Goal: Transaction & Acquisition: Purchase product/service

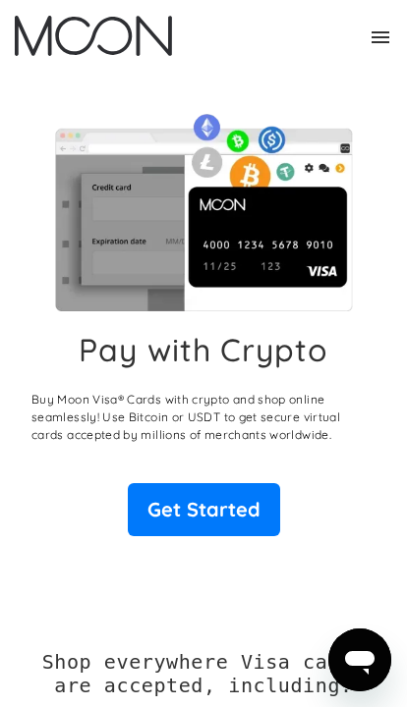
click at [158, 507] on link "Get Started" at bounding box center [204, 509] width 152 height 53
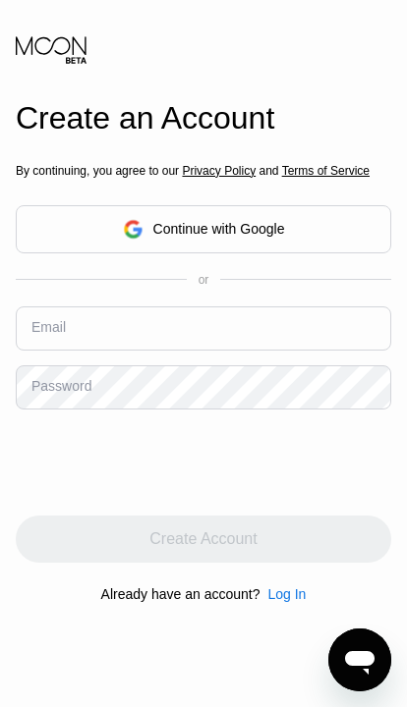
click at [292, 351] on input "text" at bounding box center [203, 329] width 375 height 44
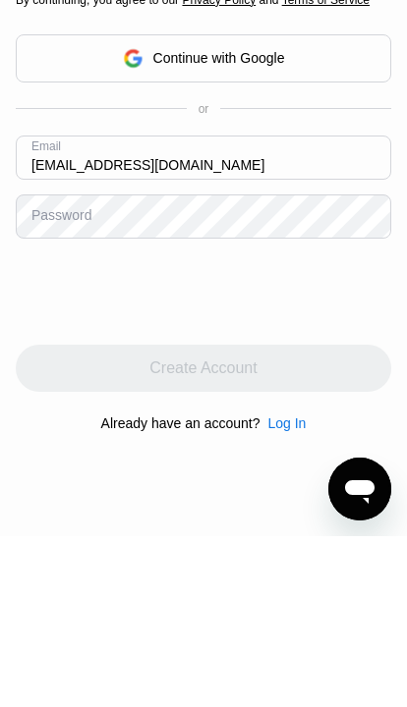
type input "[EMAIL_ADDRESS][DOMAIN_NAME]"
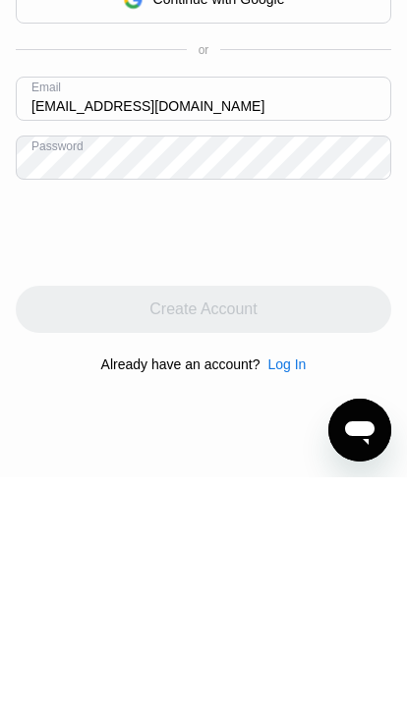
scroll to position [230, 0]
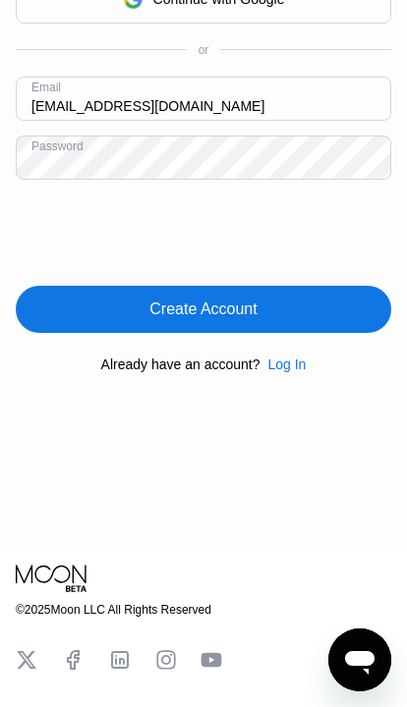
click at [270, 333] on div "Create Account" at bounding box center [203, 309] width 375 height 47
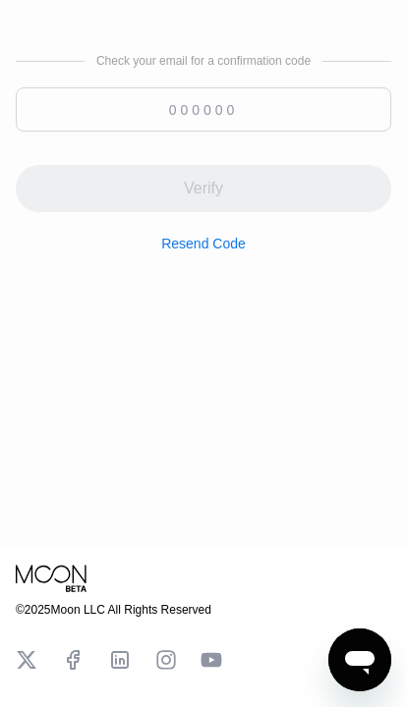
click at [294, 132] on input at bounding box center [203, 109] width 375 height 44
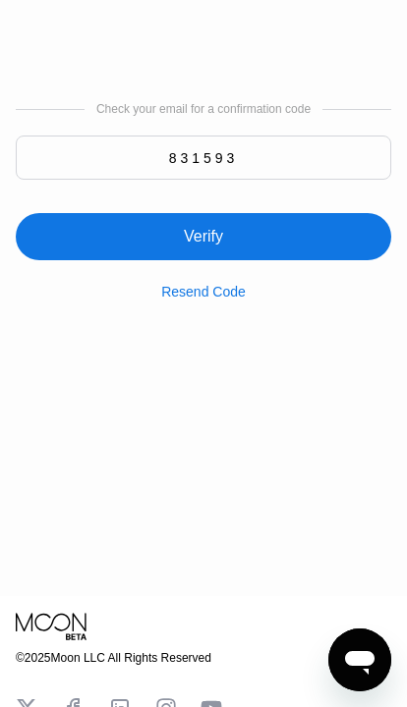
type input "831593"
click at [73, 260] on div "Verify" at bounding box center [203, 236] width 375 height 47
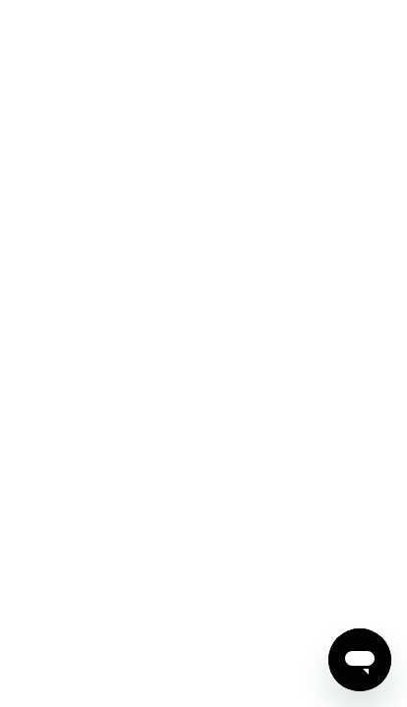
scroll to position [0, 0]
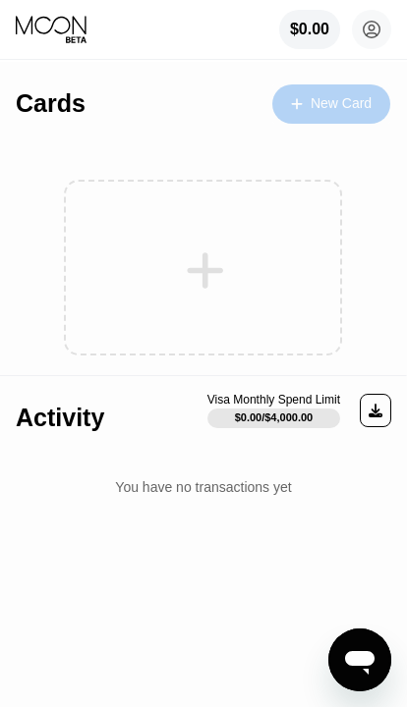
click at [334, 102] on div "New Card" at bounding box center [340, 103] width 61 height 17
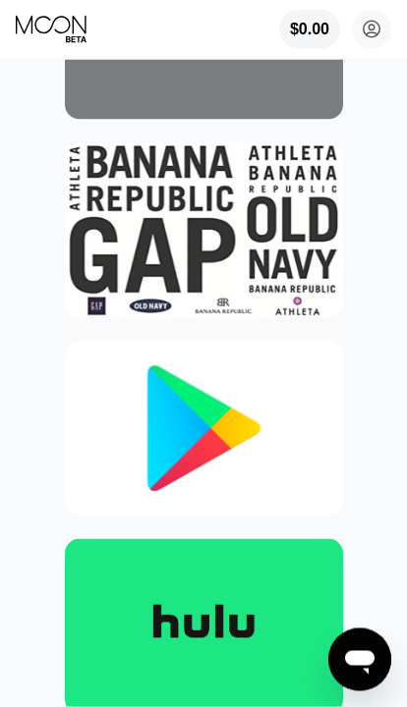
scroll to position [2059, 0]
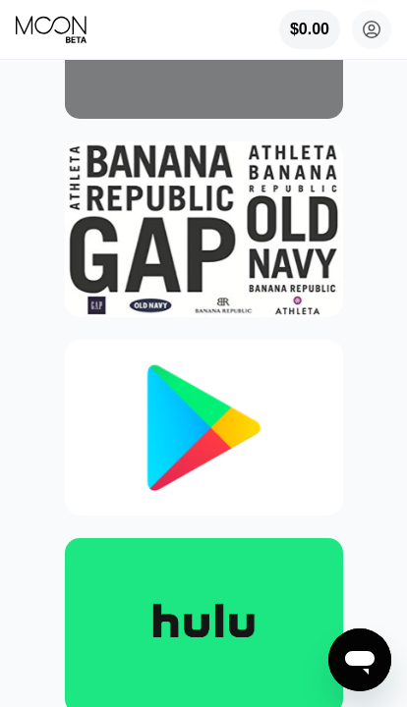
click at [113, 427] on img at bounding box center [204, 428] width 278 height 176
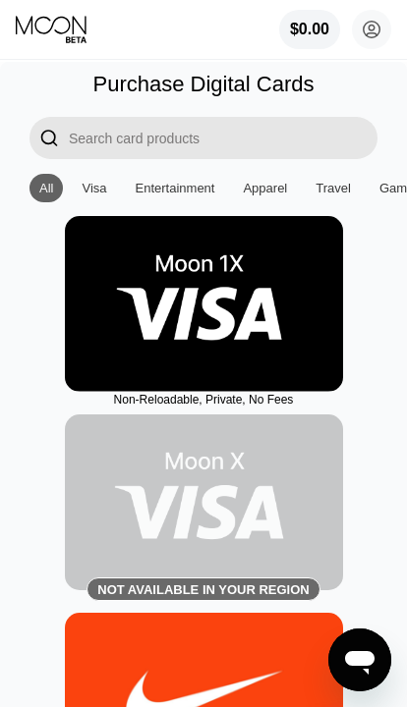
type input "0"
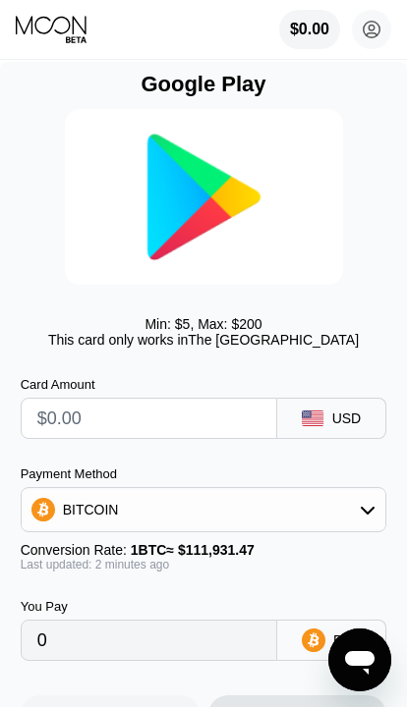
click at [242, 432] on input "text" at bounding box center [151, 418] width 228 height 39
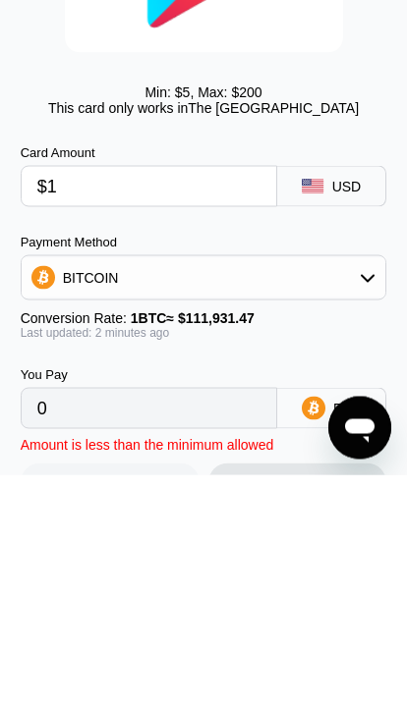
type input "$17"
type input "0.00015188"
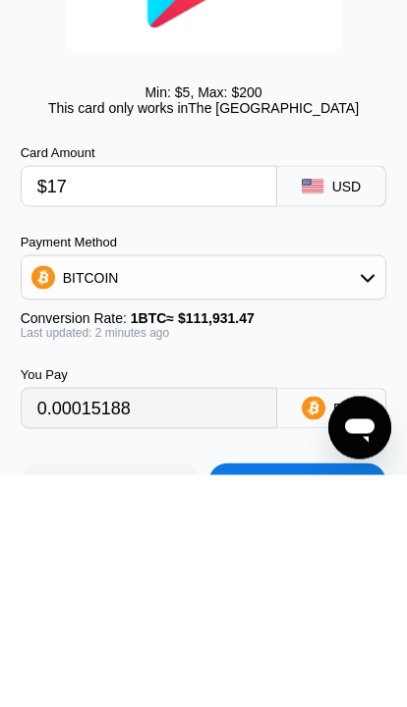
type input "$17"
click at [37, 316] on div "Min: $ 5 , Max: $ 200 This card only works in The United States" at bounding box center [204, 331] width 366 height 31
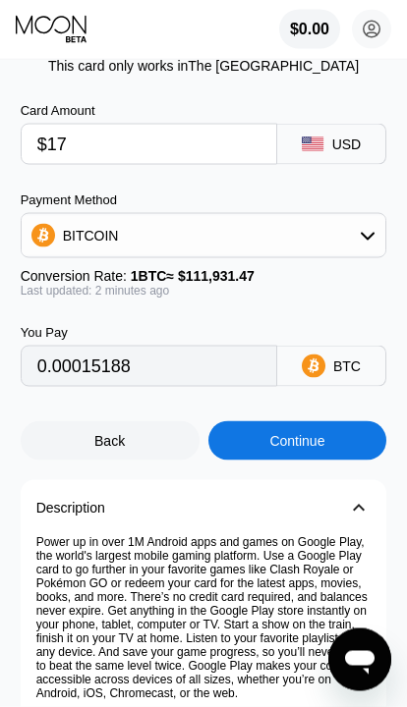
scroll to position [276, 0]
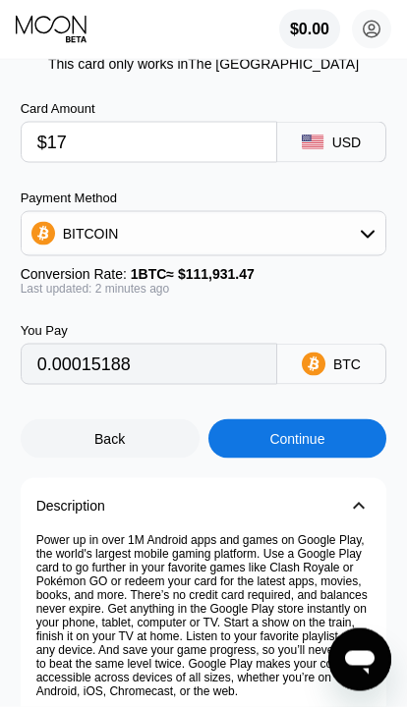
click at [341, 372] on div "BTC" at bounding box center [347, 365] width 28 height 16
click at [332, 372] on div "BTC" at bounding box center [332, 364] width 110 height 41
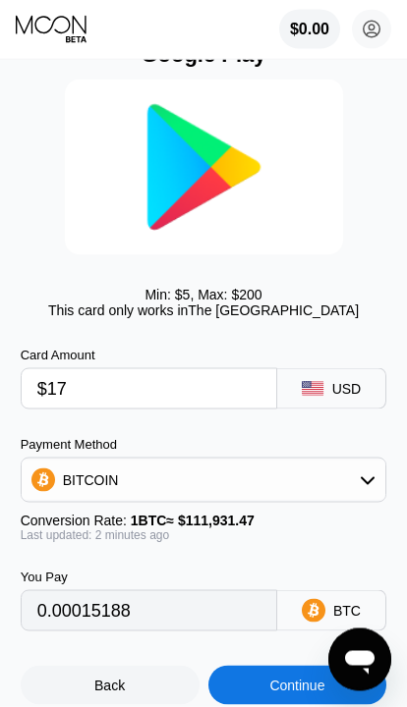
scroll to position [30, 0]
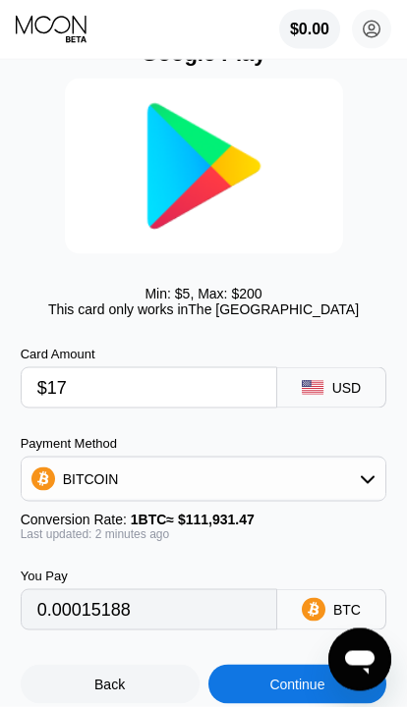
click at [309, 688] on div "Continue" at bounding box center [297, 684] width 179 height 39
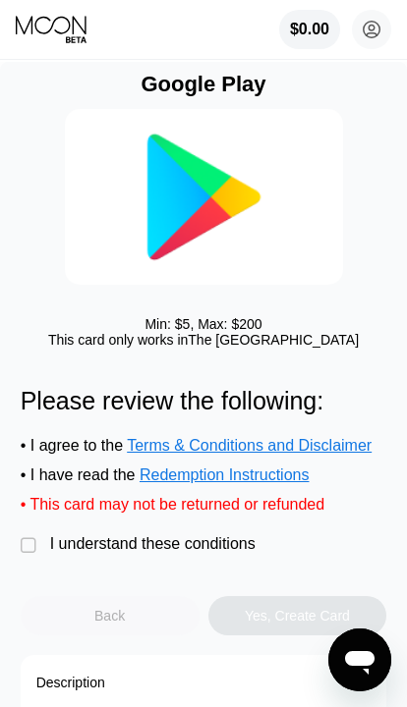
click at [72, 628] on div "Back" at bounding box center [110, 615] width 179 height 39
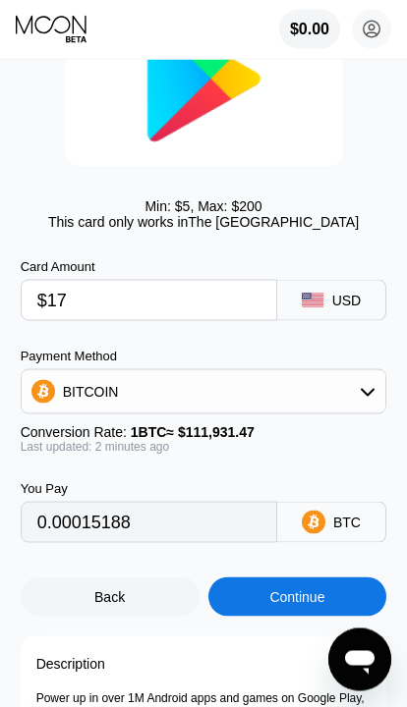
scroll to position [120, 0]
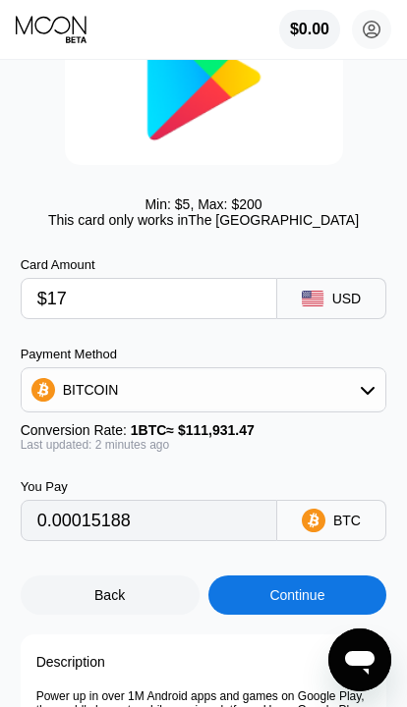
click at [67, 610] on div "Back" at bounding box center [110, 595] width 179 height 39
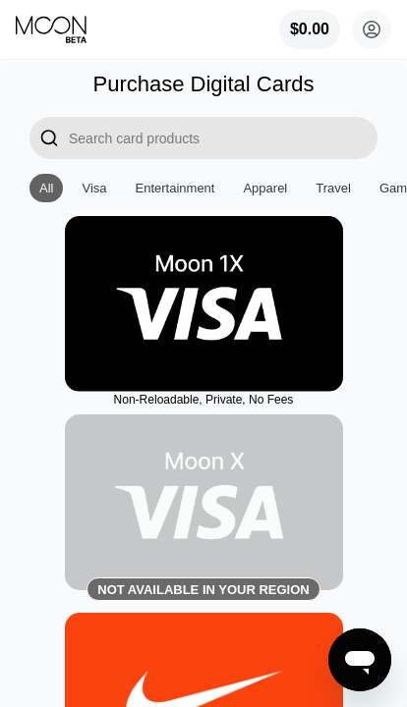
scroll to position [3, 0]
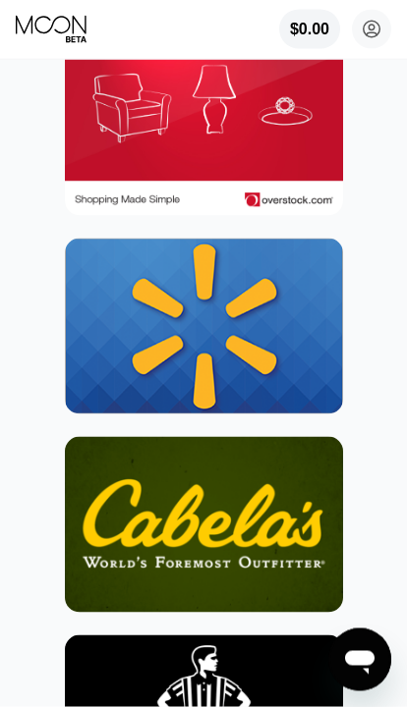
scroll to position [16450, 0]
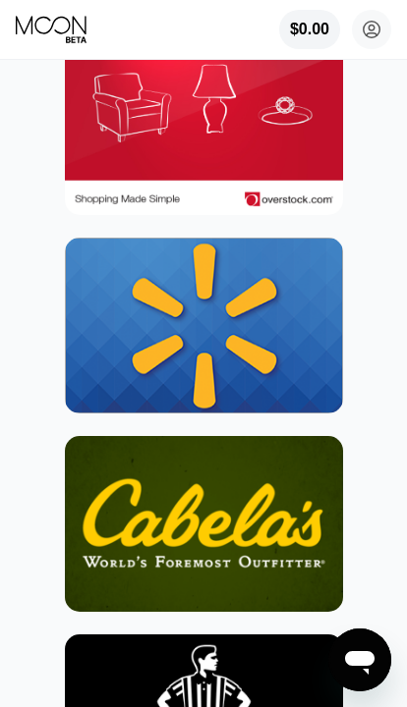
click at [93, 348] on img at bounding box center [204, 326] width 278 height 176
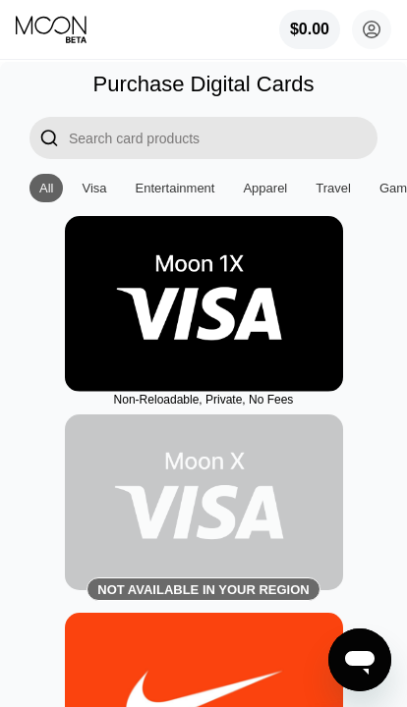
type input "0"
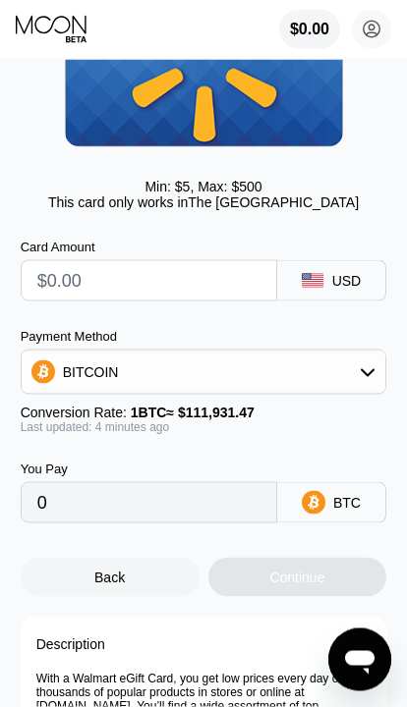
click at [44, 290] on input "text" at bounding box center [151, 280] width 228 height 39
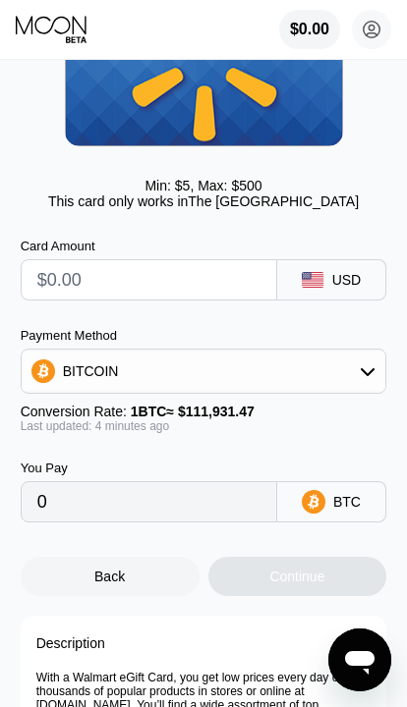
scroll to position [138, 0]
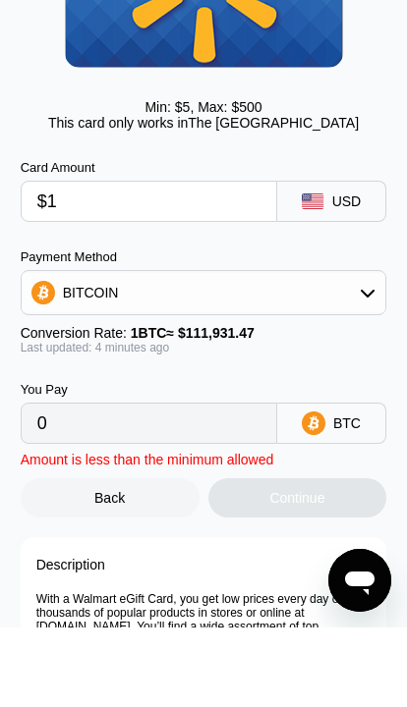
type input "$17"
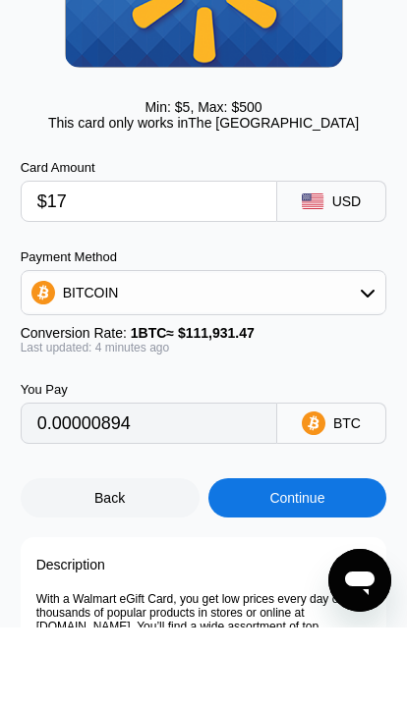
type input "0.00015196"
type input "$17"
click at [289, 329] on div "Payment Method" at bounding box center [204, 336] width 366 height 15
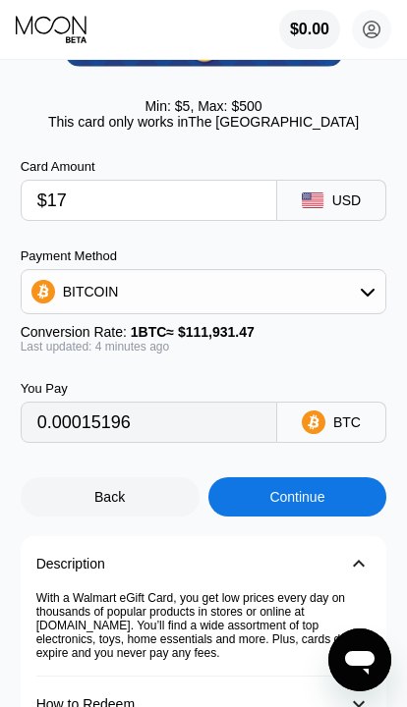
click at [280, 505] on div "Continue" at bounding box center [296, 497] width 55 height 16
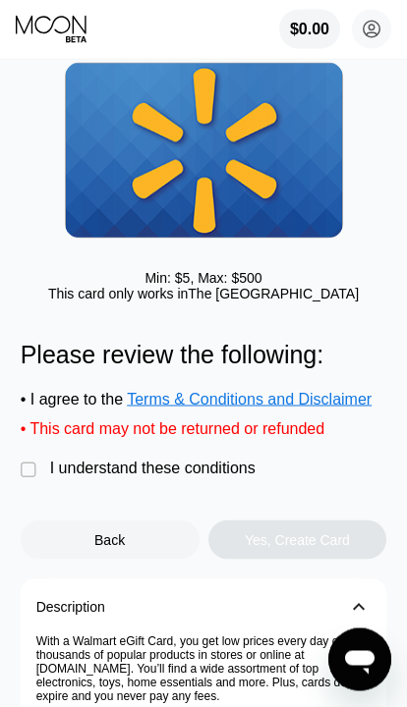
scroll to position [57, 0]
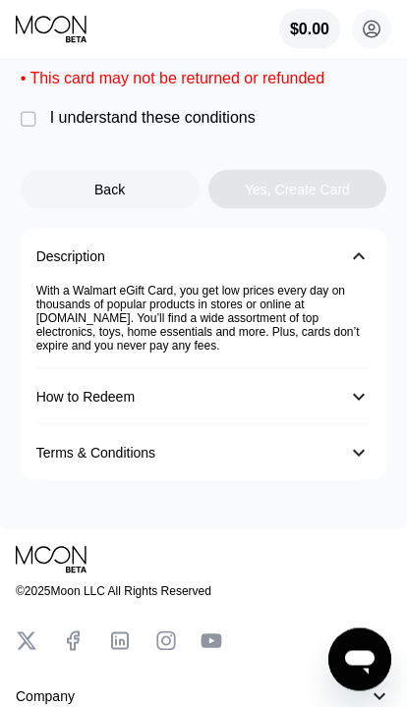
click at [364, 409] on div "󰅀" at bounding box center [359, 397] width 24 height 24
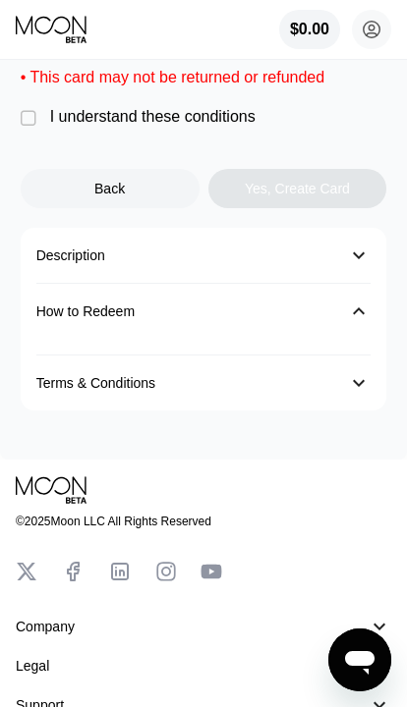
scroll to position [294, 0]
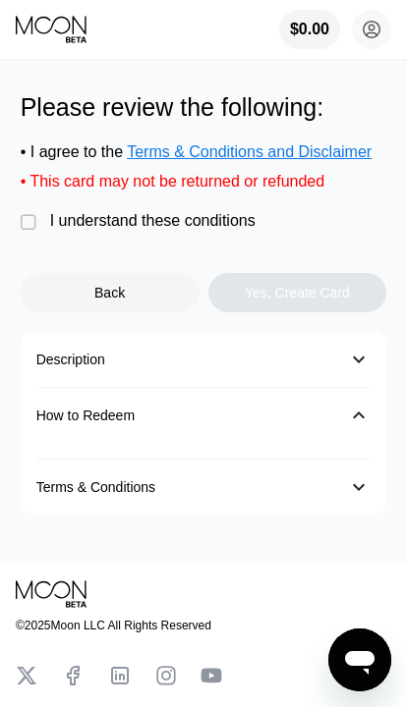
click at [355, 423] on div "󰅀" at bounding box center [359, 416] width 24 height 24
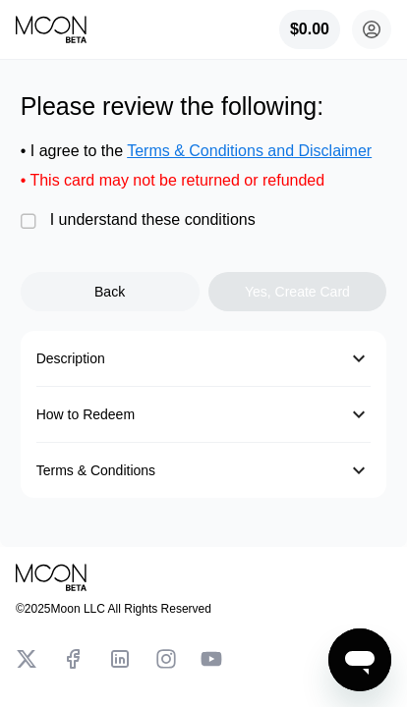
click at [365, 420] on div "󰅀" at bounding box center [359, 415] width 24 height 24
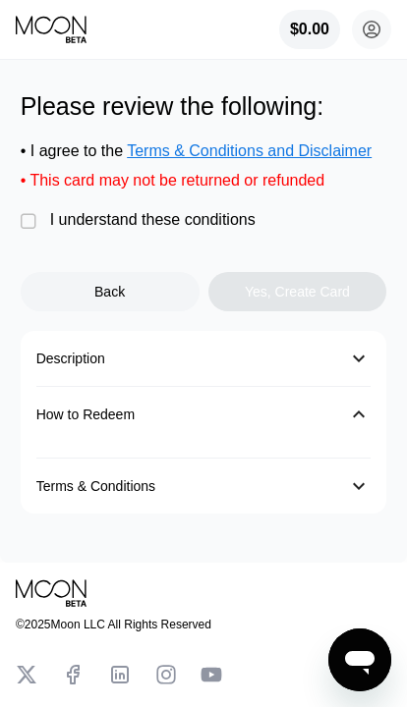
click at [28, 232] on div "" at bounding box center [31, 222] width 20 height 20
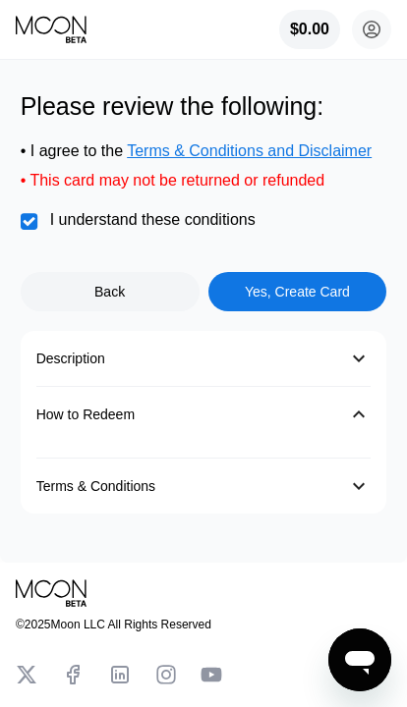
click at [356, 426] on div "󰅀" at bounding box center [359, 415] width 24 height 24
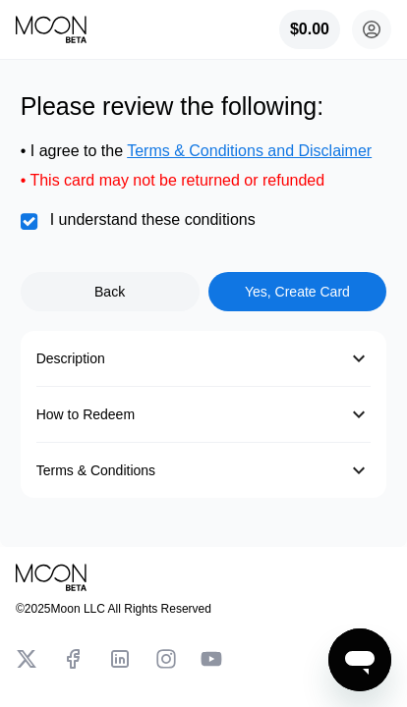
click at [357, 482] on div "󰅀" at bounding box center [359, 471] width 24 height 24
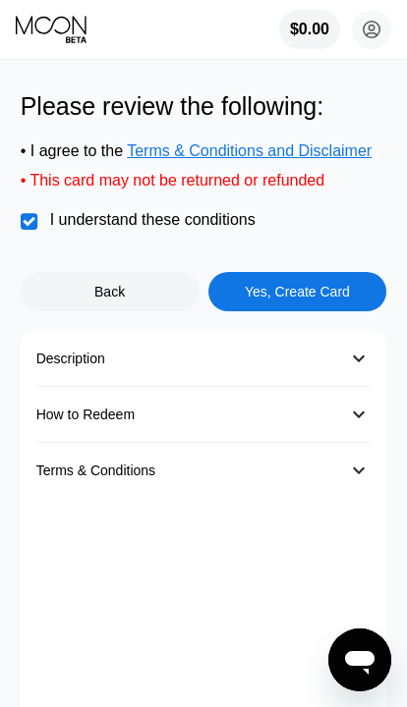
click at [347, 482] on div "󰅀" at bounding box center [359, 471] width 24 height 24
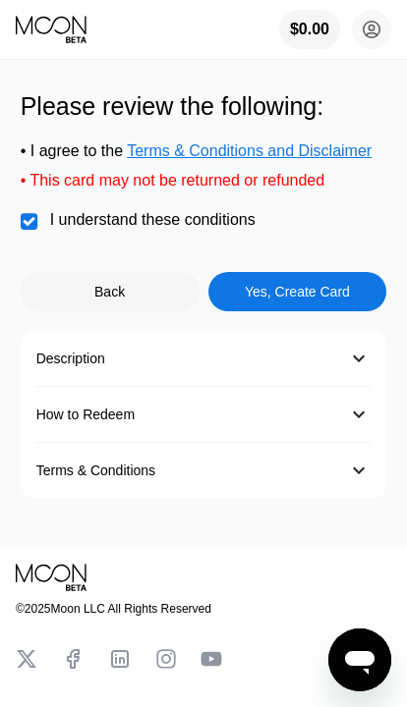
click at [36, 422] on div "How to Redeem" at bounding box center [85, 415] width 98 height 16
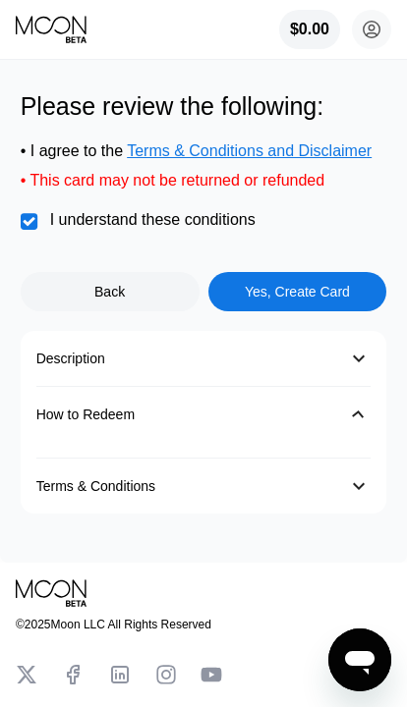
click at [347, 482] on div "Terms & Conditions 󰅀" at bounding box center [203, 486] width 335 height 55
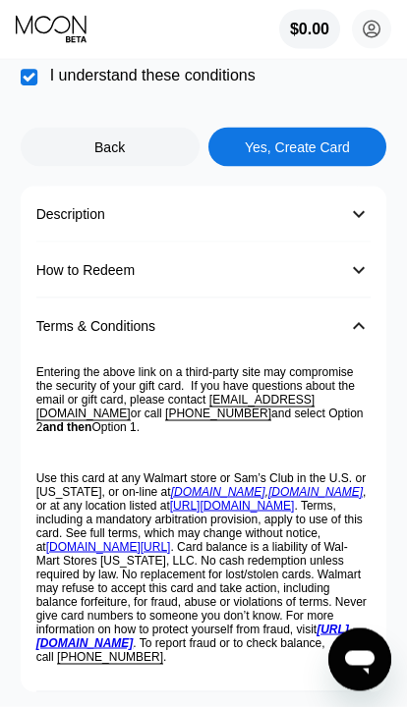
scroll to position [434, 0]
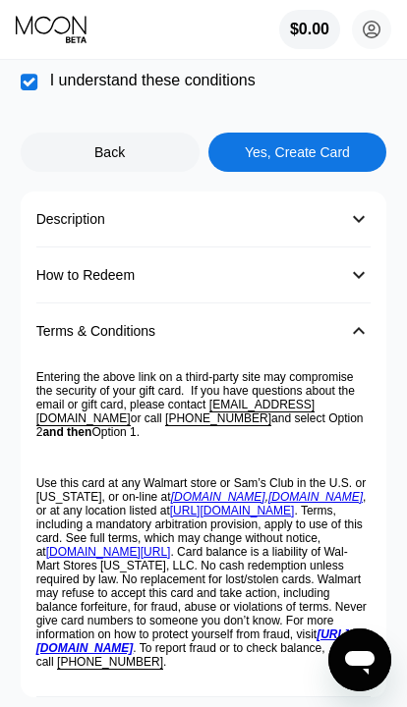
click at [369, 284] on div "󰅀" at bounding box center [359, 275] width 24 height 24
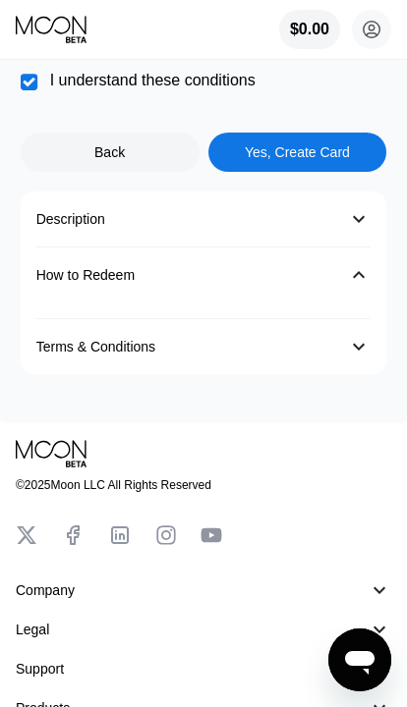
click at [367, 287] on div "󰅀" at bounding box center [359, 275] width 24 height 24
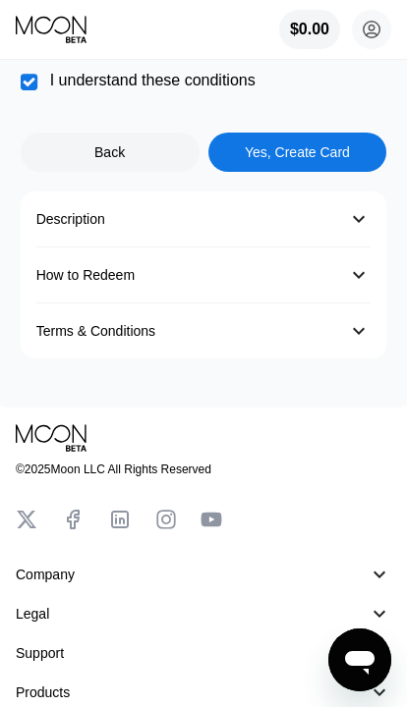
click at [367, 287] on div "󰅀" at bounding box center [359, 275] width 24 height 24
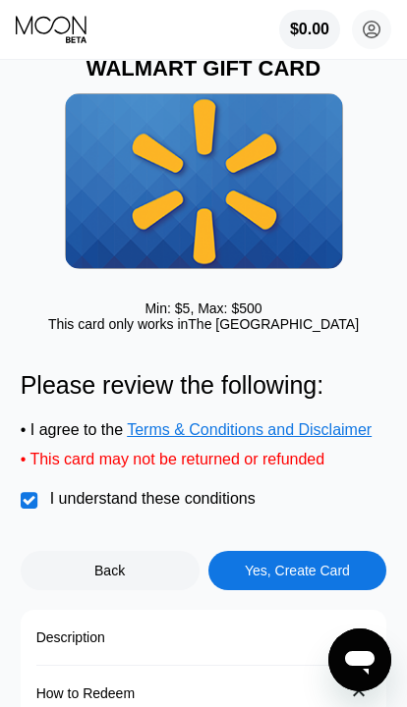
scroll to position [0, 0]
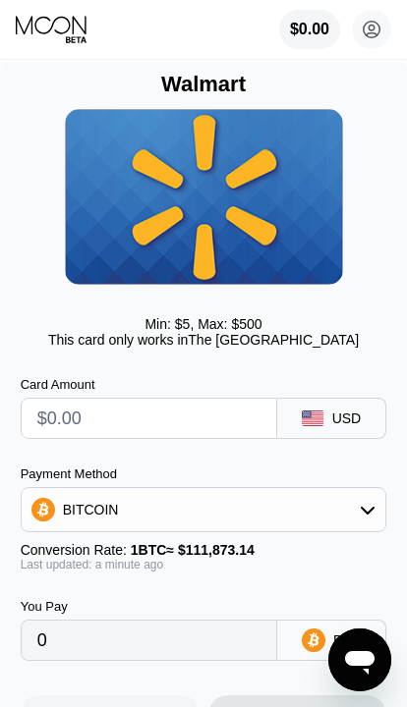
type input "0"
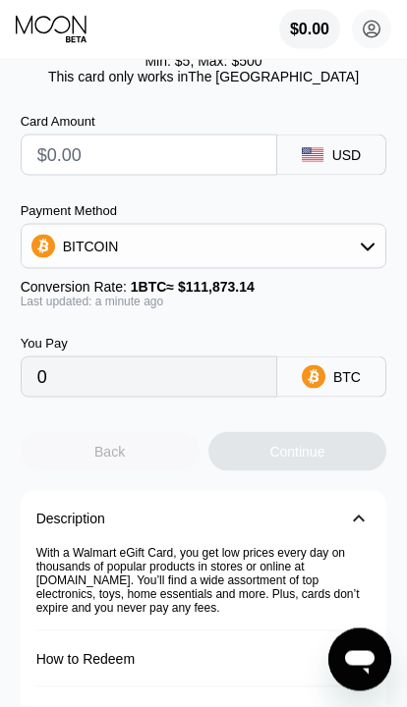
scroll to position [264, 0]
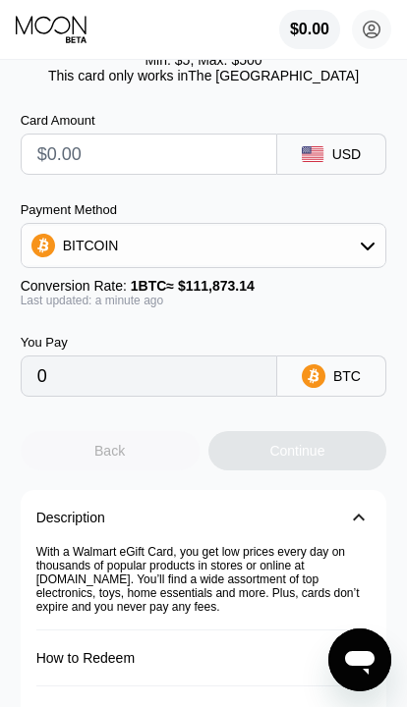
click at [63, 463] on div "Back" at bounding box center [110, 450] width 179 height 39
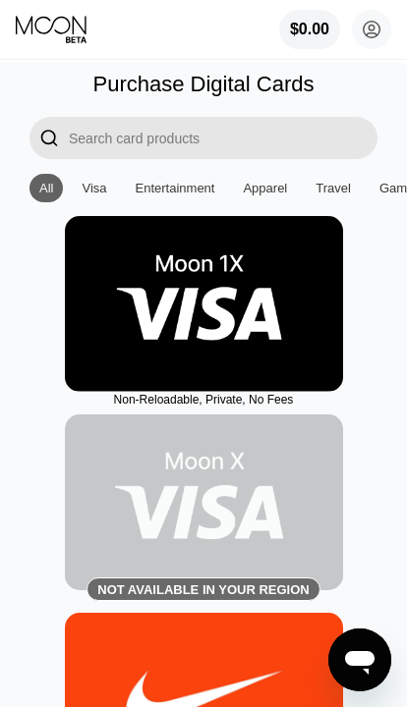
click at [108, 321] on img at bounding box center [204, 304] width 278 height 176
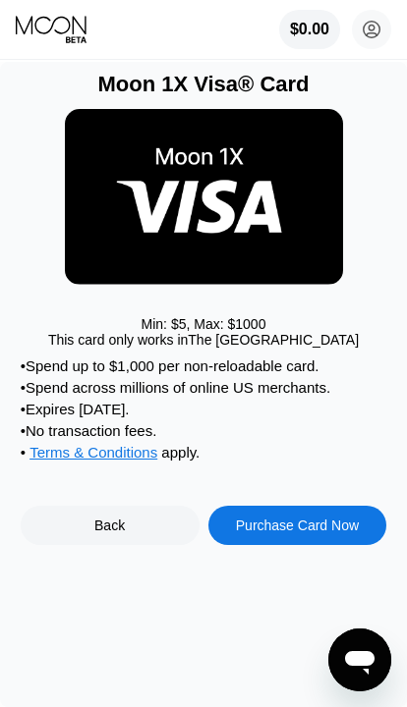
click at [86, 188] on img at bounding box center [204, 197] width 278 height 176
click at [85, 538] on div "Back" at bounding box center [110, 525] width 179 height 39
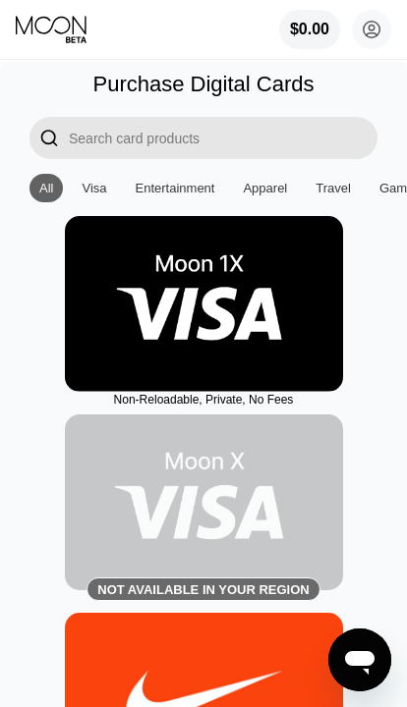
click at [88, 184] on div "Visa" at bounding box center [94, 188] width 25 height 15
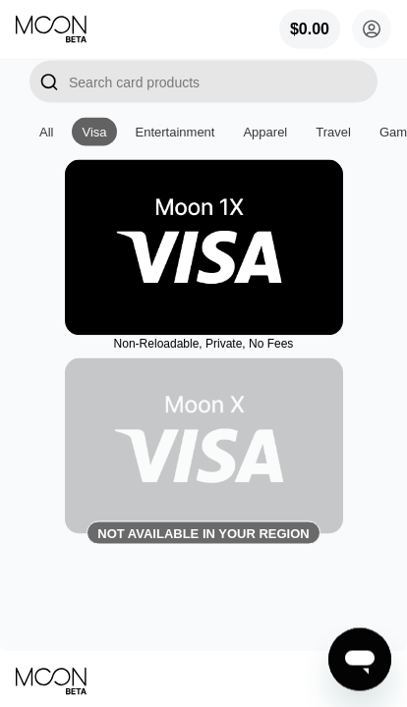
click at [108, 268] on img at bounding box center [204, 248] width 278 height 176
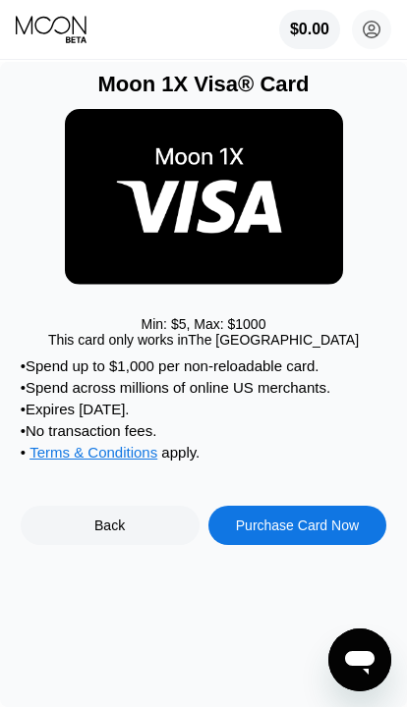
scroll to position [27, 0]
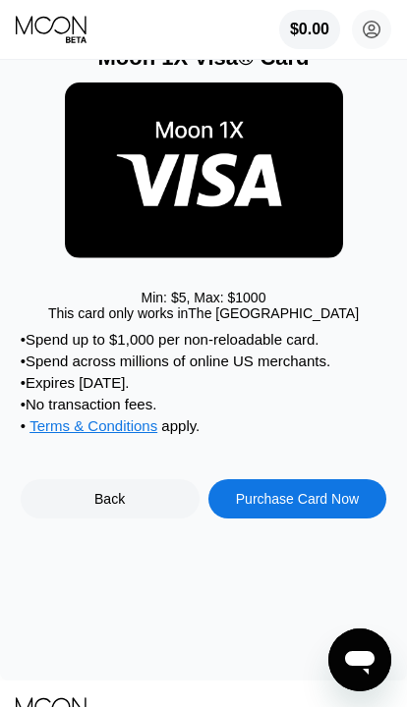
click at [313, 507] on div "Purchase Card Now" at bounding box center [297, 499] width 123 height 16
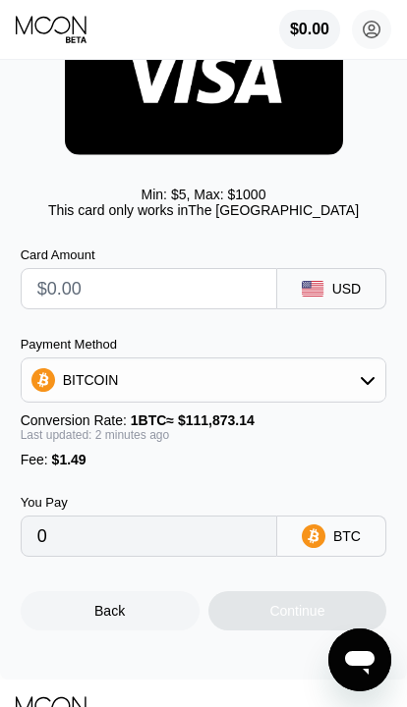
click at [110, 297] on input "text" at bounding box center [151, 288] width 228 height 39
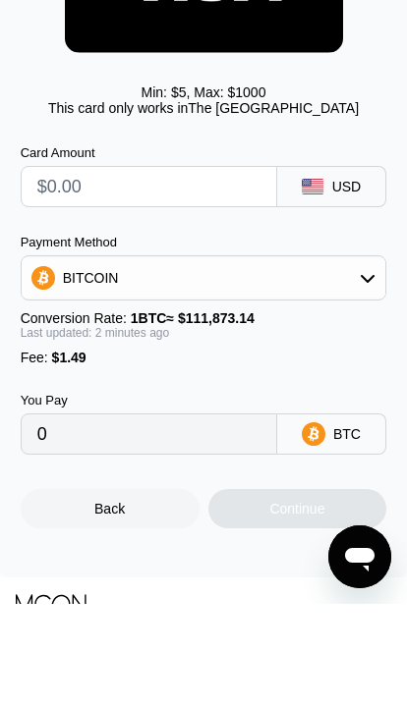
type input "$1"
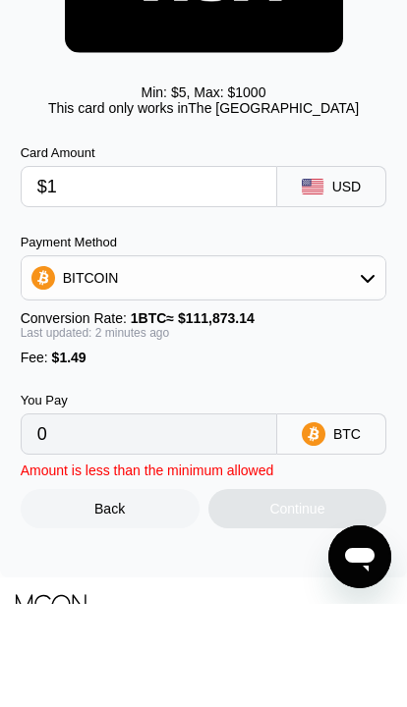
type input "0.00002226"
type input "$17"
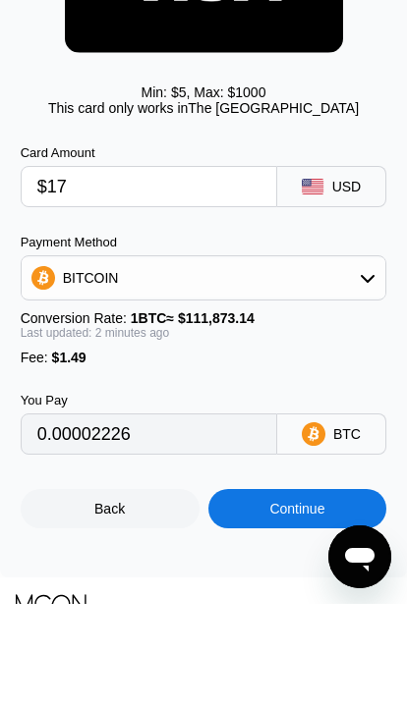
type input "0.00016528"
type input "$17"
click at [318, 235] on div "Card Amount $17 USD Payment Method BITCOIN Conversion Rate: 1 BTC ≈ $111,873.14…" at bounding box center [204, 393] width 366 height 329
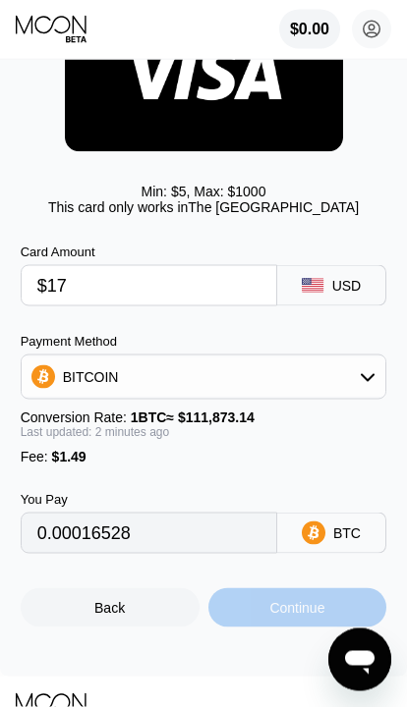
scroll to position [134, 0]
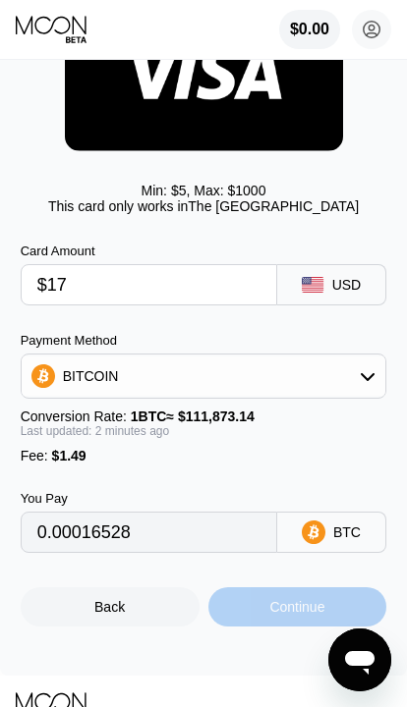
click at [301, 611] on div "Continue" at bounding box center [297, 606] width 179 height 39
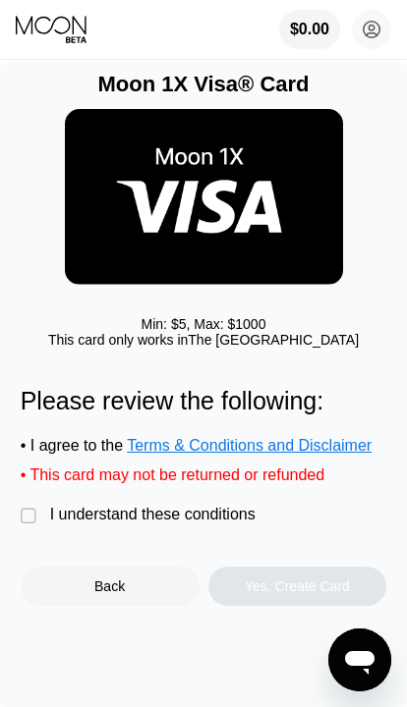
click at [25, 527] on div "" at bounding box center [31, 517] width 20 height 20
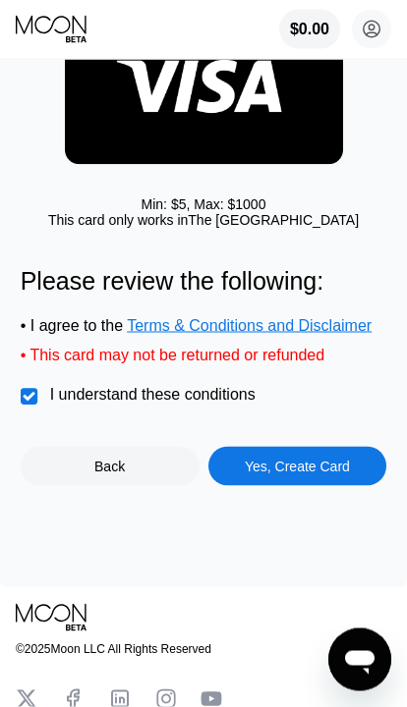
scroll to position [121, 0]
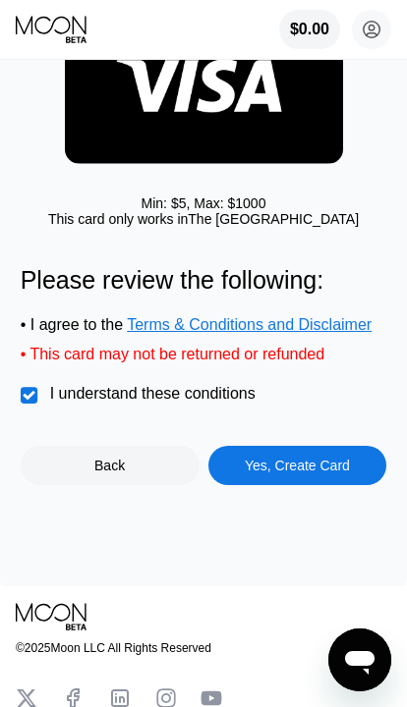
click at [340, 330] on span "Terms & Conditions and Disclaimer" at bounding box center [249, 324] width 245 height 17
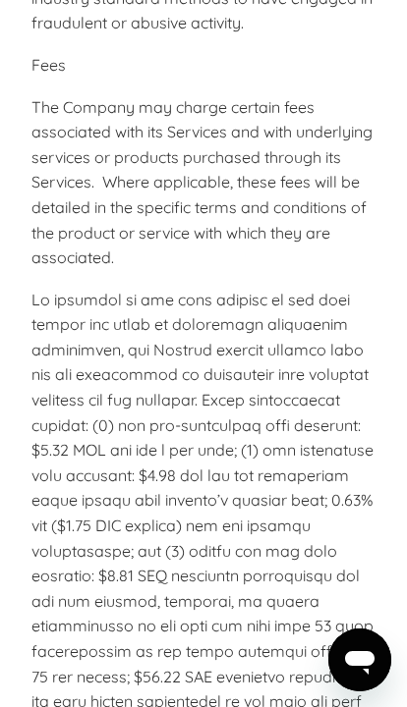
scroll to position [12517, 0]
